Goal: Task Accomplishment & Management: Use online tool/utility

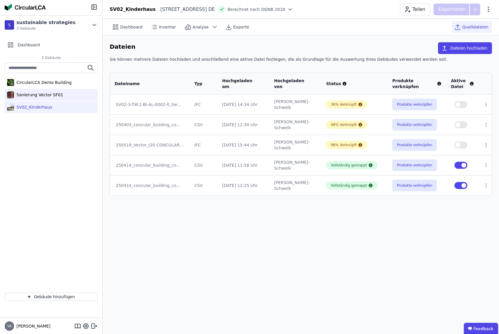
click at [40, 96] on div "Sanierung Vector SF01" at bounding box center [38, 95] width 49 height 6
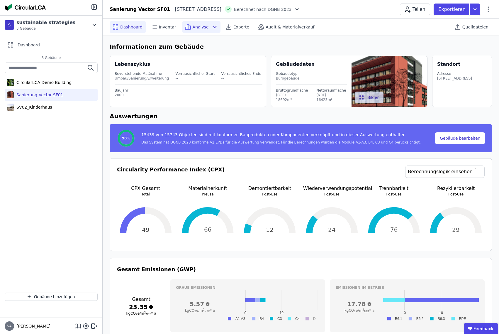
click at [207, 28] on div "Analyse" at bounding box center [201, 27] width 38 height 12
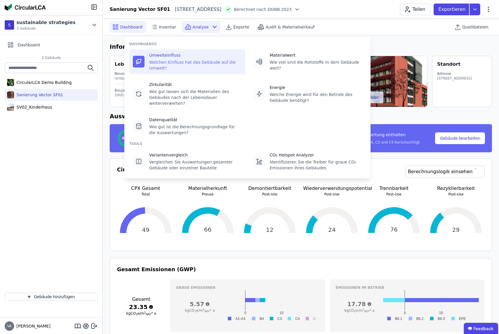
click at [176, 57] on div "Umwelteinfluss" at bounding box center [195, 55] width 92 height 6
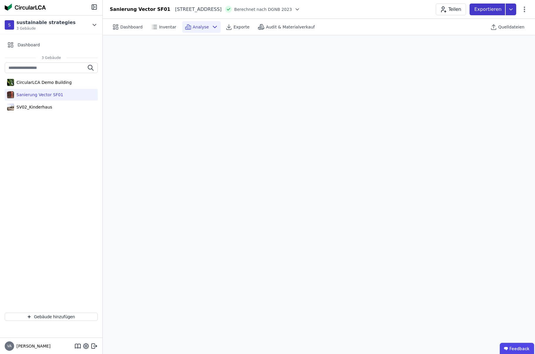
click at [499, 7] on icon at bounding box center [510, 10] width 11 height 12
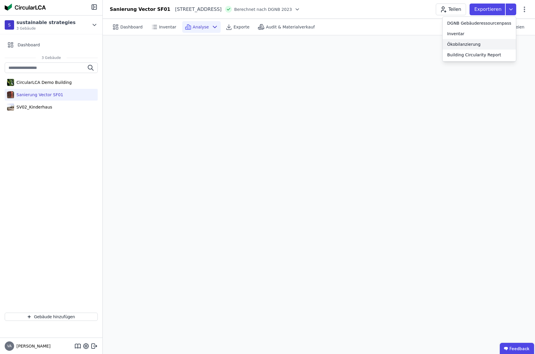
click at [456, 43] on div "Ökobilanzierung" at bounding box center [463, 44] width 33 height 6
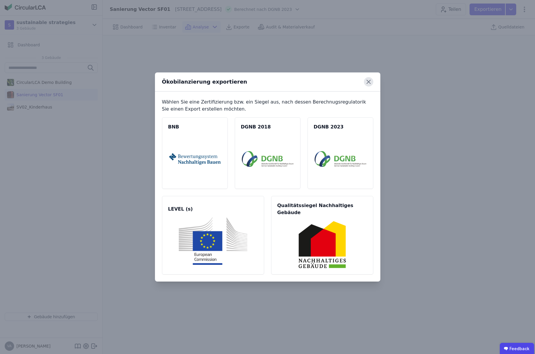
click at [370, 87] on icon at bounding box center [368, 81] width 9 height 9
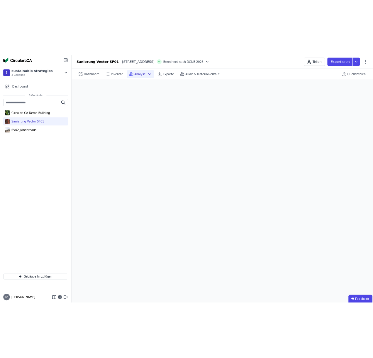
scroll to position [0, 0]
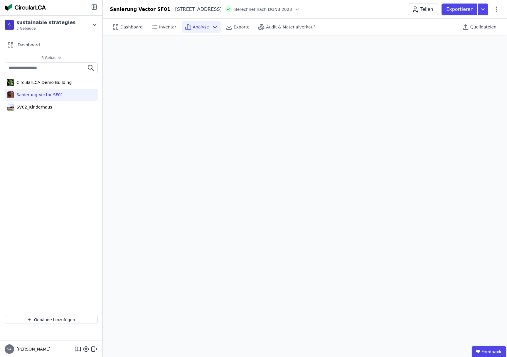
click at [95, 7] on icon at bounding box center [94, 6] width 1 height 1
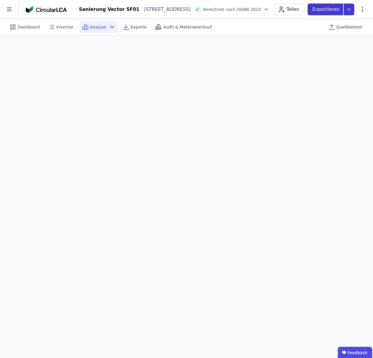
click at [350, 10] on icon at bounding box center [349, 10] width 11 height 12
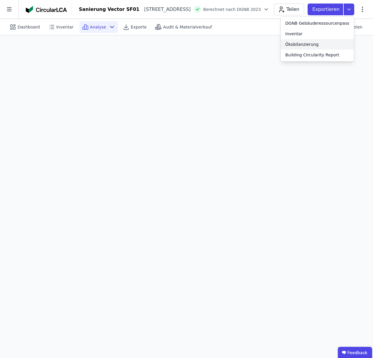
click at [306, 45] on div "Ökobilanzierung" at bounding box center [301, 44] width 33 height 6
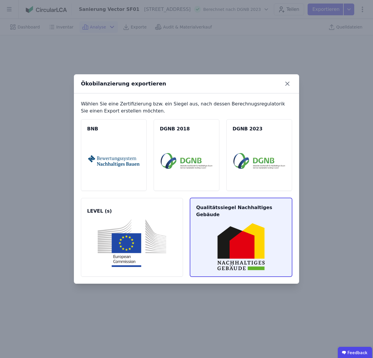
click at [262, 223] on img at bounding box center [241, 247] width 88 height 48
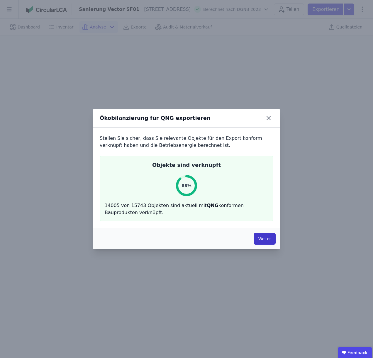
click at [264, 236] on button "Weiter" at bounding box center [265, 239] width 22 height 12
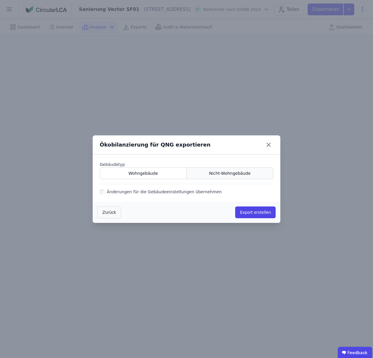
click at [227, 171] on span "Nicht-Wohngebäude" at bounding box center [230, 173] width 42 height 6
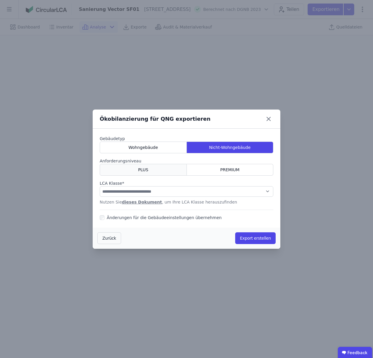
click at [165, 169] on div "PLUS" at bounding box center [143, 170] width 87 height 12
select select "*"
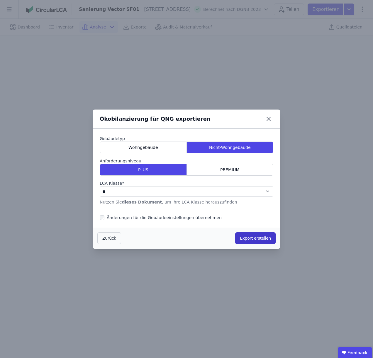
click at [264, 238] on button "Export erstellen" at bounding box center [255, 238] width 40 height 12
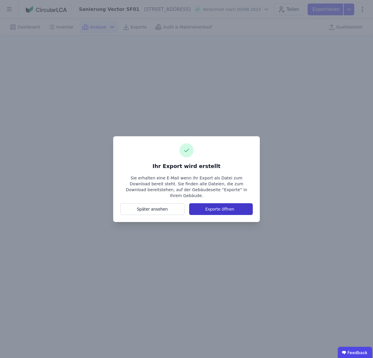
click at [233, 207] on button "Exporte öffnen" at bounding box center [221, 209] width 64 height 12
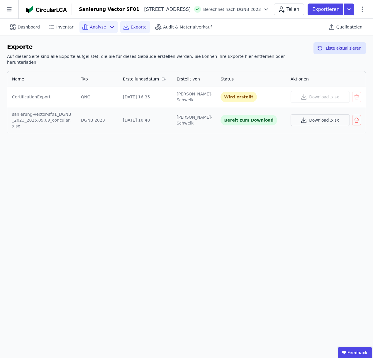
click at [90, 26] on span "Analyse" at bounding box center [98, 27] width 16 height 6
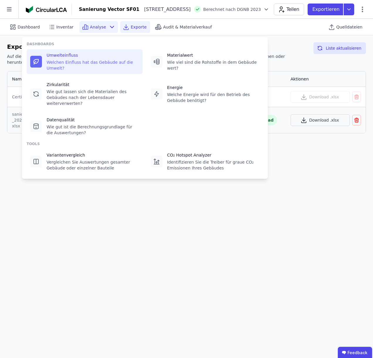
click at [67, 57] on div "Umwelteinfluss" at bounding box center [93, 55] width 92 height 6
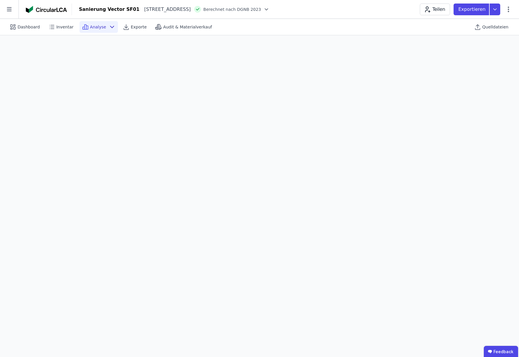
click at [104, 25] on div "Analyse" at bounding box center [98, 27] width 38 height 12
click at [231, 29] on div "Dashboard Inventar Analyse Exporte Audit & Materialverkauf" at bounding box center [134, 27] width 255 height 12
